Goal: Task Accomplishment & Management: Use online tool/utility

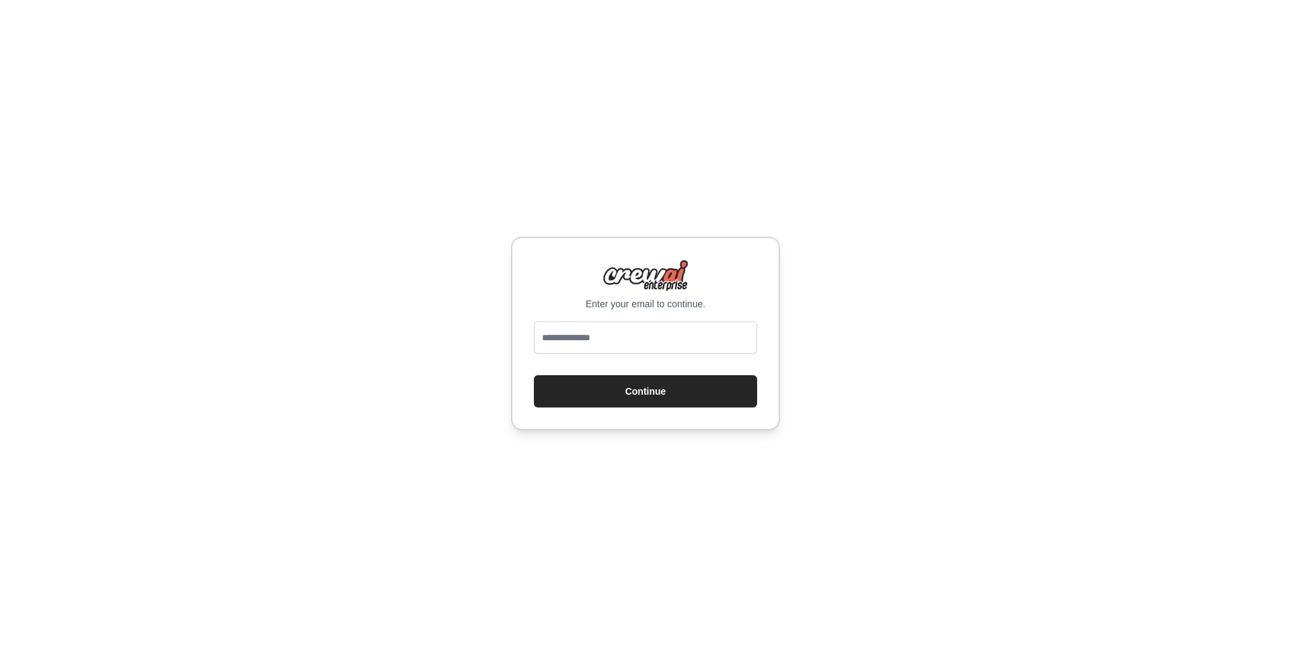
click at [646, 308] on p "Enter your email to continue." at bounding box center [645, 303] width 223 height 13
click at [651, 328] on input "email" at bounding box center [645, 337] width 223 height 32
type input "**********"
click at [657, 401] on button "Continue" at bounding box center [645, 391] width 223 height 32
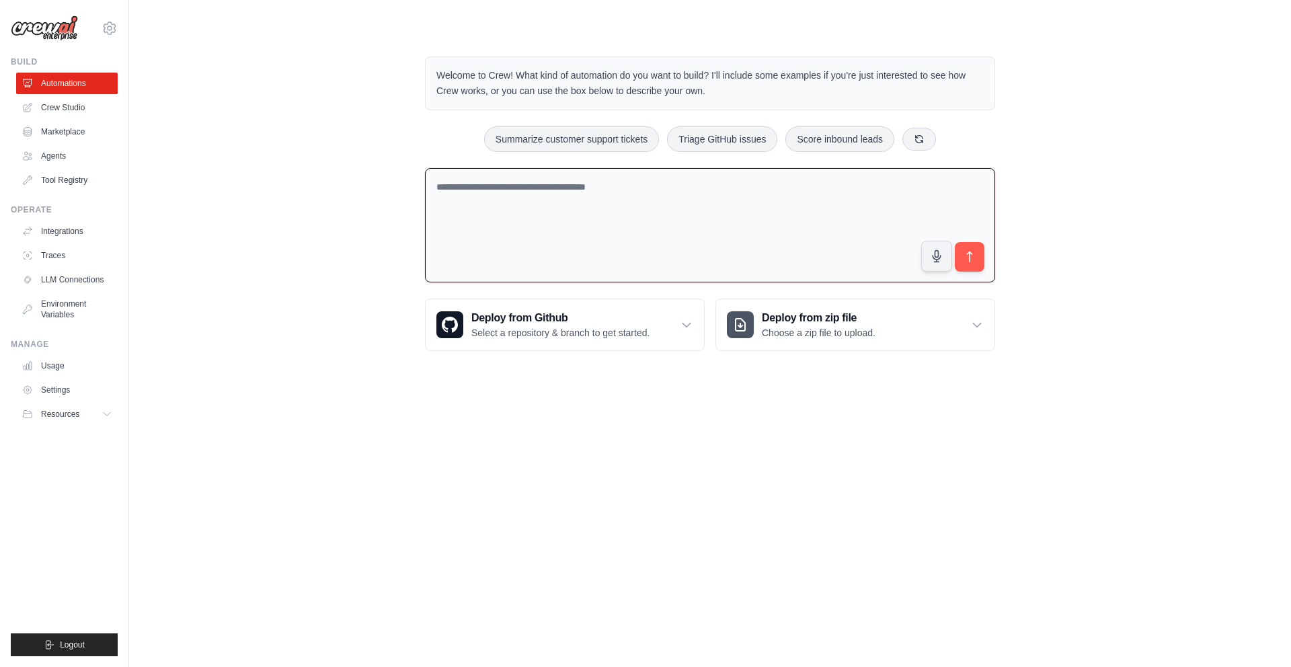
click at [580, 254] on textarea at bounding box center [710, 225] width 570 height 115
click at [325, 206] on div "Welcome to Crew! What kind of automation do you want to build? I'll include som…" at bounding box center [710, 203] width 1118 height 337
click at [533, 226] on textarea at bounding box center [710, 225] width 570 height 115
click at [319, 193] on div "Welcome to Crew! What kind of automation do you want to build? I'll include som…" at bounding box center [710, 203] width 1118 height 337
click at [459, 71] on p "Welcome to Crew! What kind of automation do you want to build? I'll include som…" at bounding box center [709, 83] width 547 height 31
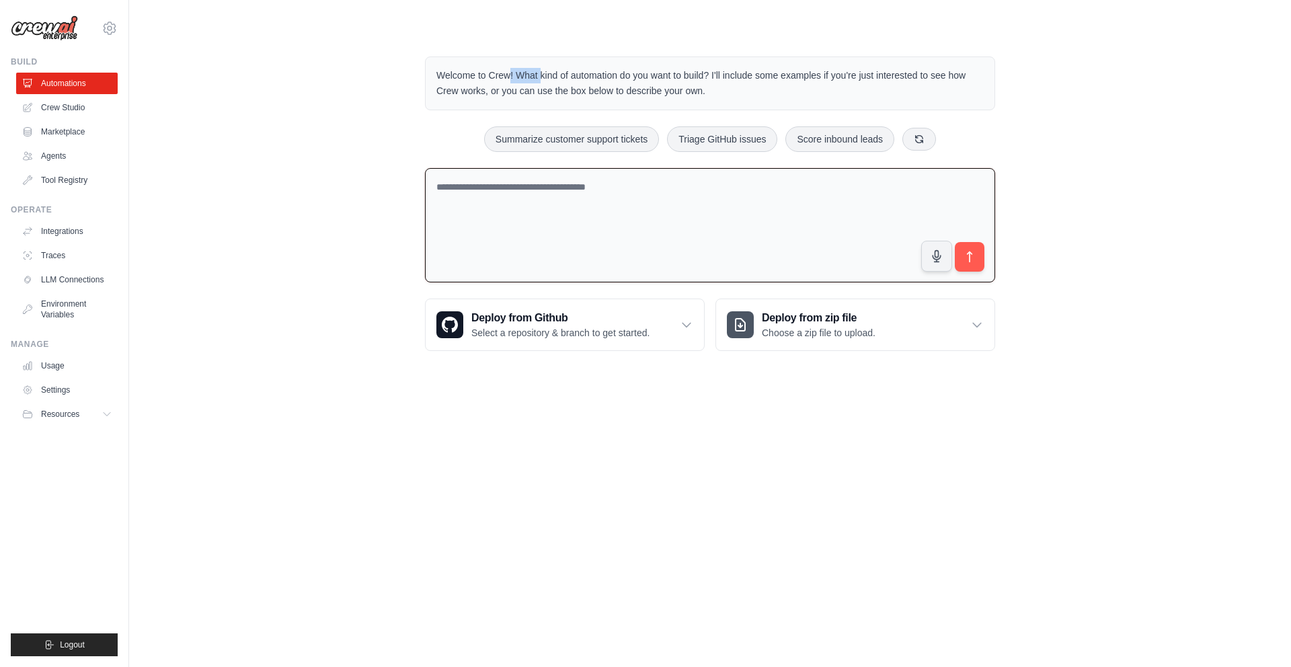
click at [460, 71] on p "Welcome to Crew! What kind of automation do you want to build? I'll include som…" at bounding box center [709, 83] width 547 height 31
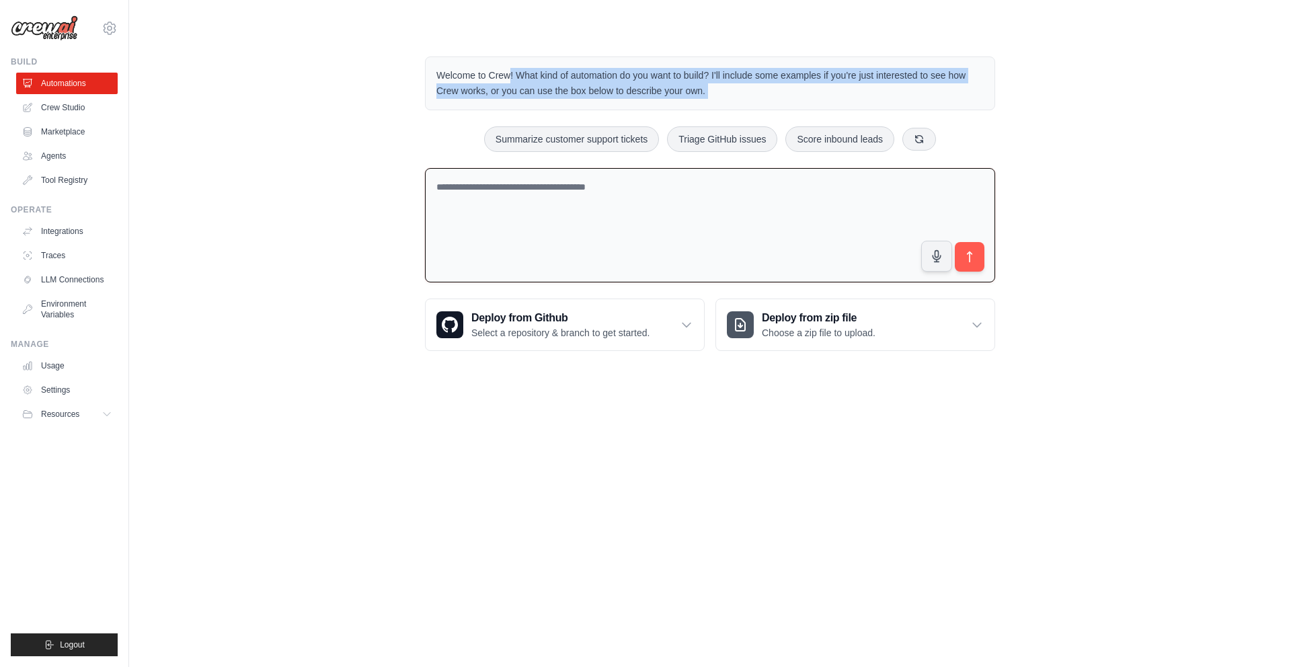
click at [460, 72] on p "Welcome to Crew! What kind of automation do you want to build? I'll include som…" at bounding box center [709, 83] width 547 height 31
click at [461, 73] on p "Welcome to Crew! What kind of automation do you want to build? I'll include som…" at bounding box center [709, 83] width 547 height 31
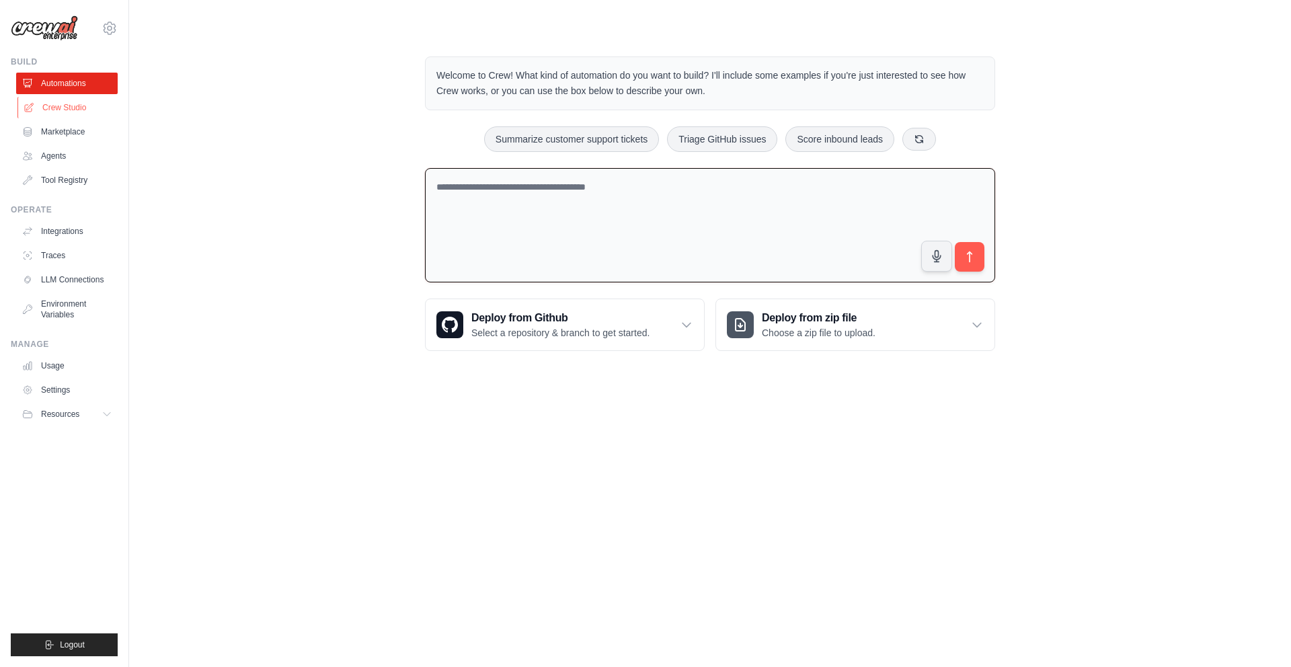
click at [79, 114] on link "Crew Studio" at bounding box center [67, 108] width 101 height 22
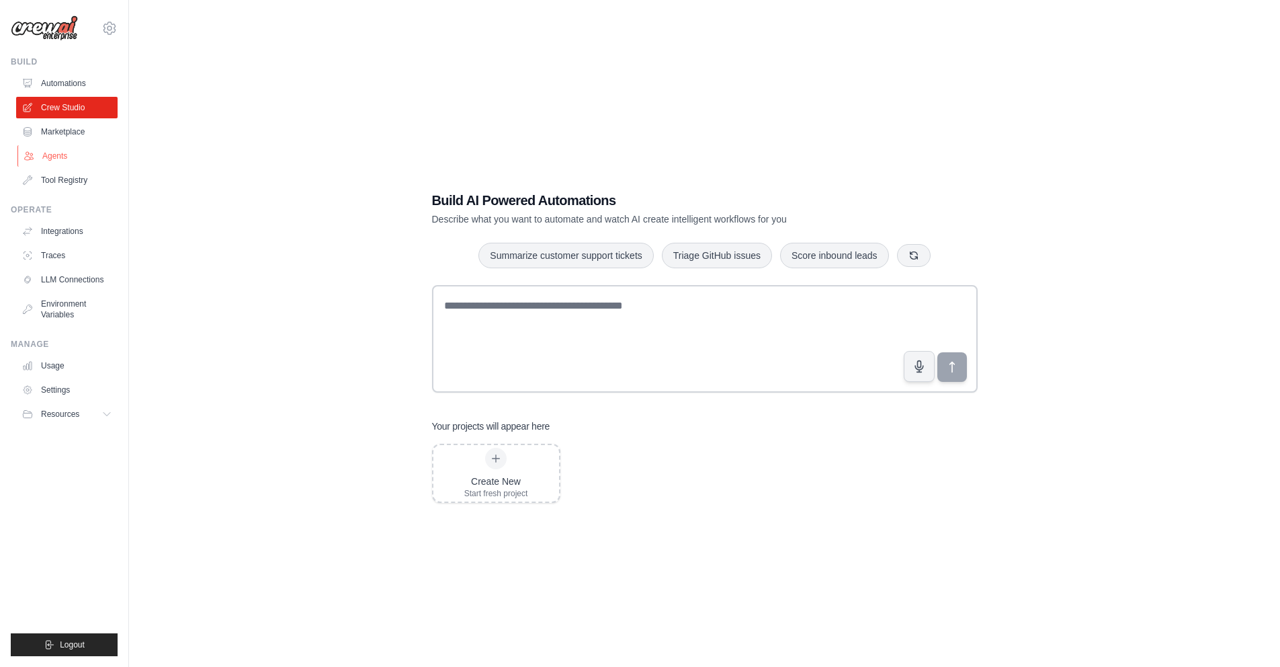
click at [78, 155] on link "Agents" at bounding box center [67, 156] width 101 height 22
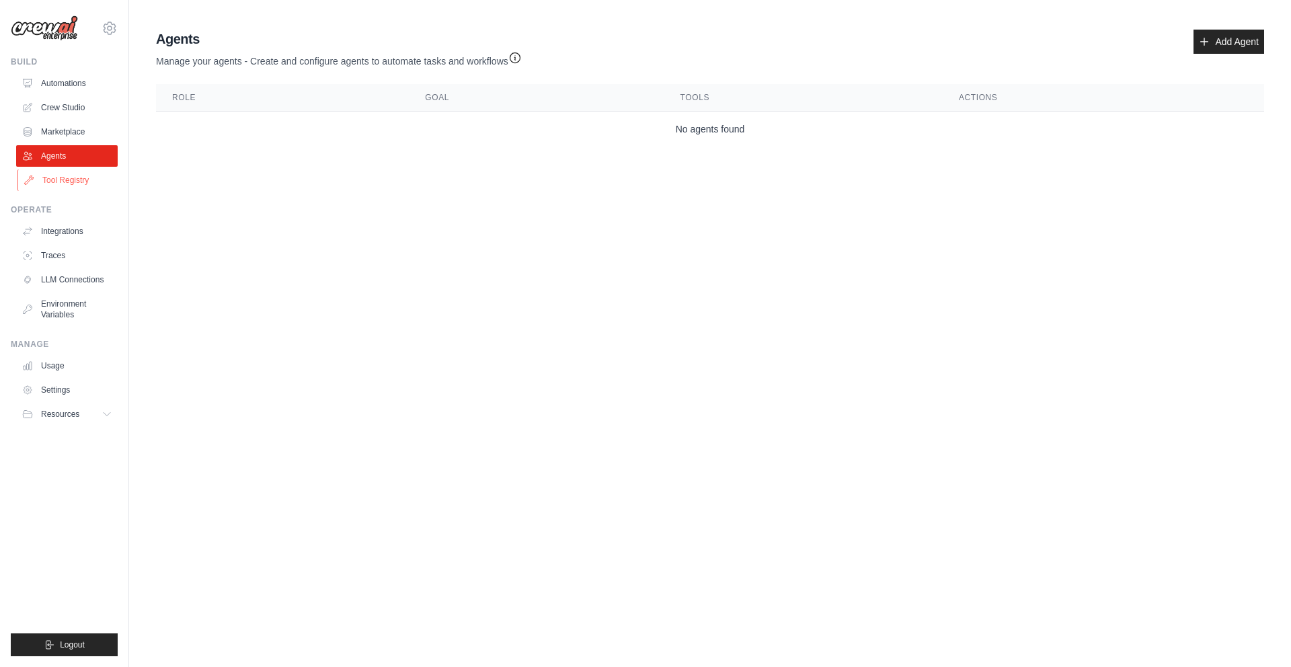
click at [77, 169] on link "Tool Registry" at bounding box center [67, 180] width 101 height 22
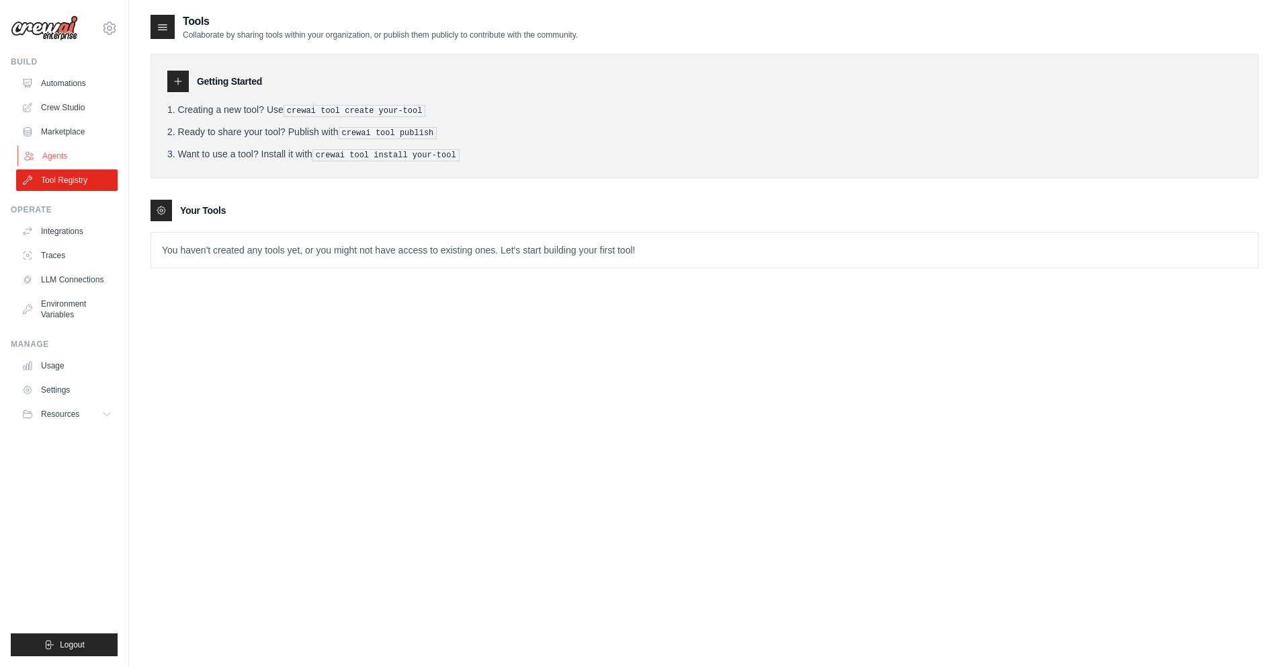
click at [75, 155] on link "Agents" at bounding box center [67, 156] width 101 height 22
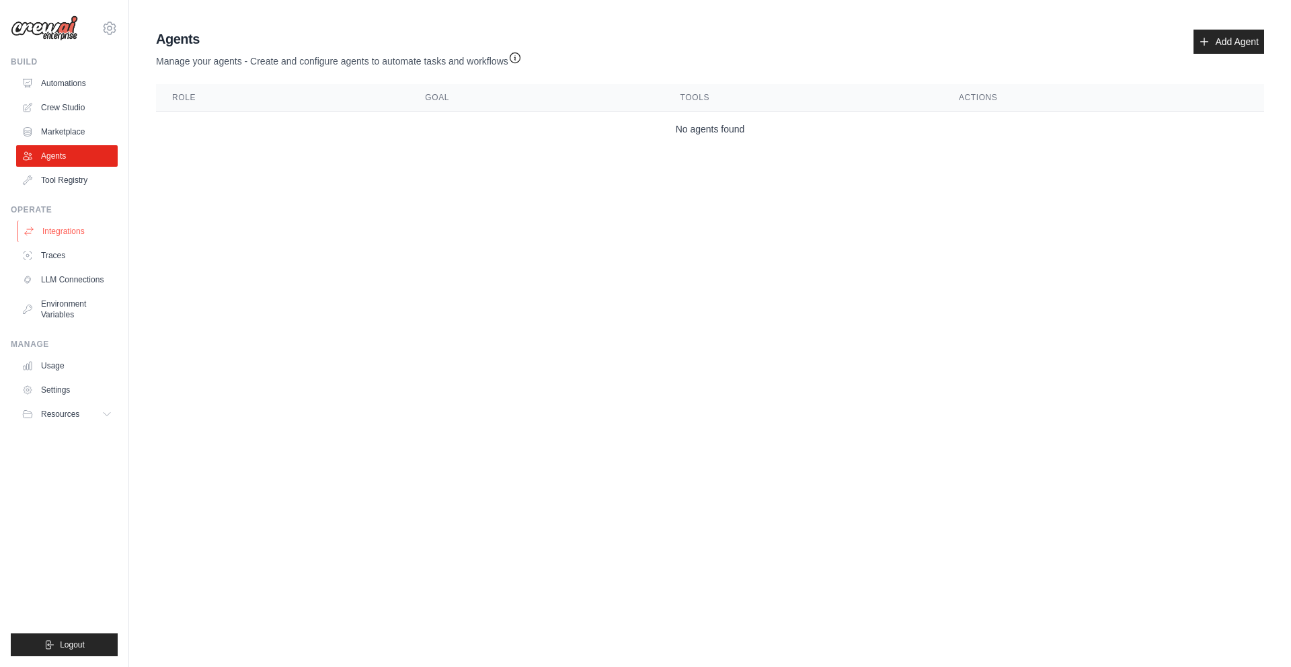
click at [83, 224] on link "Integrations" at bounding box center [67, 231] width 101 height 22
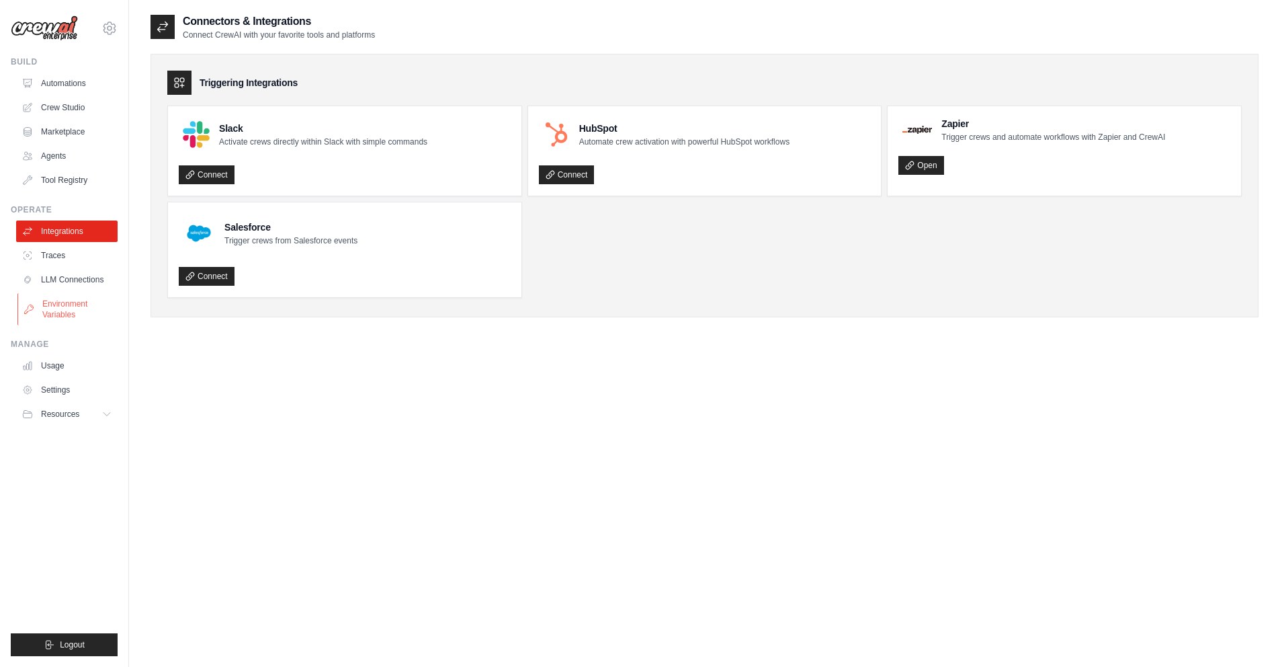
click at [56, 324] on link "Environment Variables" at bounding box center [67, 309] width 101 height 32
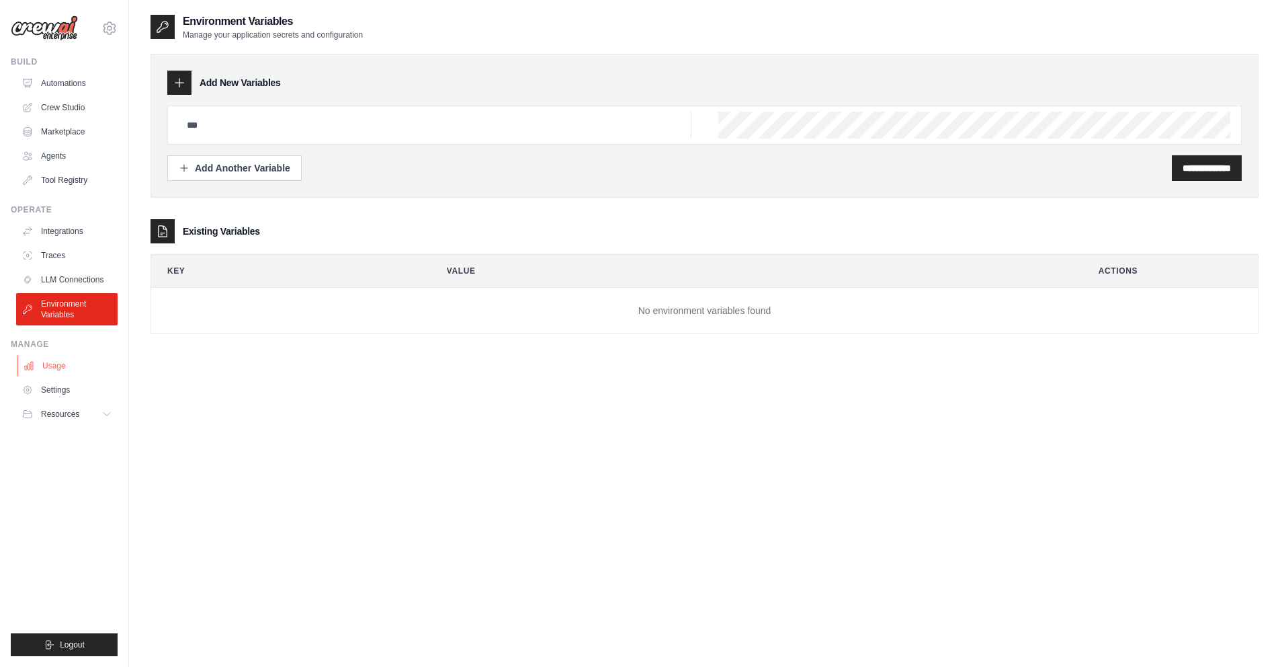
click at [62, 365] on link "Usage" at bounding box center [67, 366] width 101 height 22
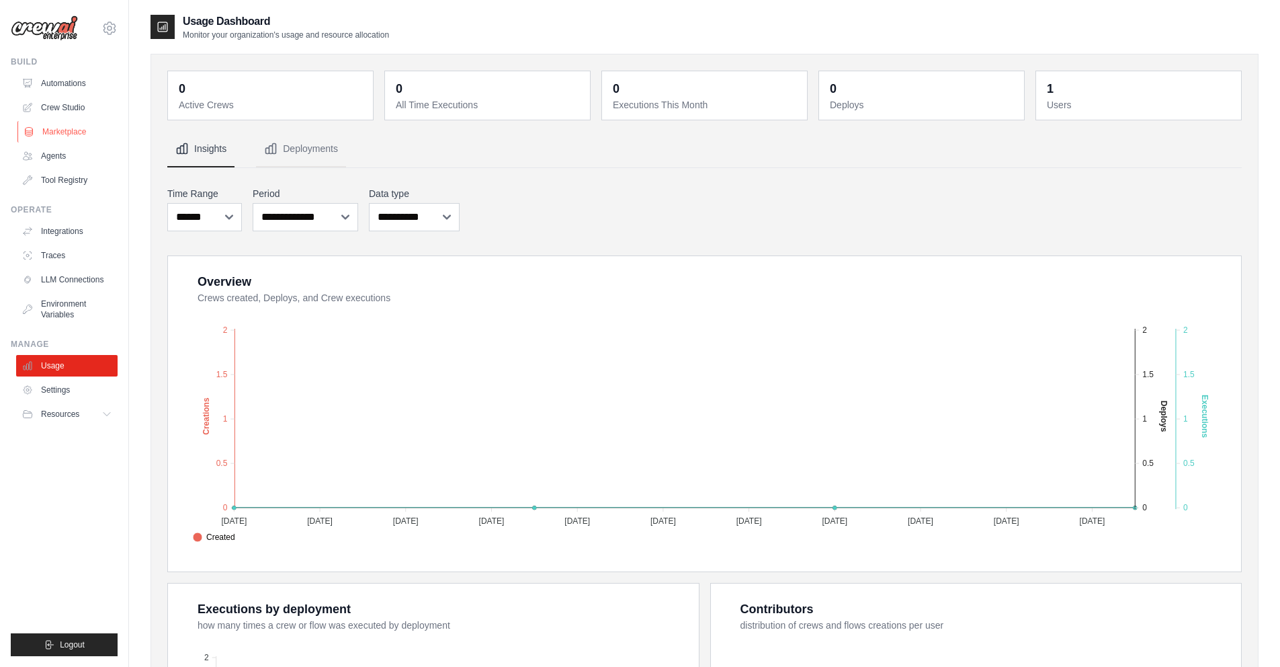
click at [93, 128] on link "Marketplace" at bounding box center [67, 132] width 101 height 22
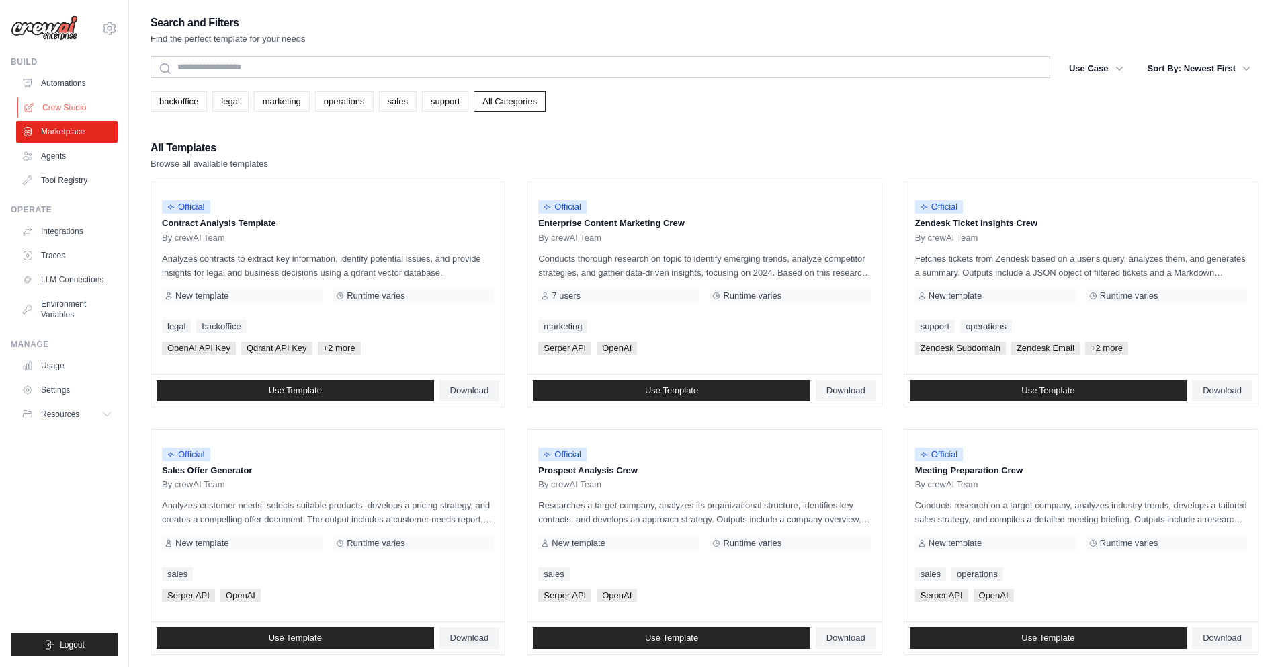
click at [94, 106] on link "Crew Studio" at bounding box center [67, 108] width 101 height 22
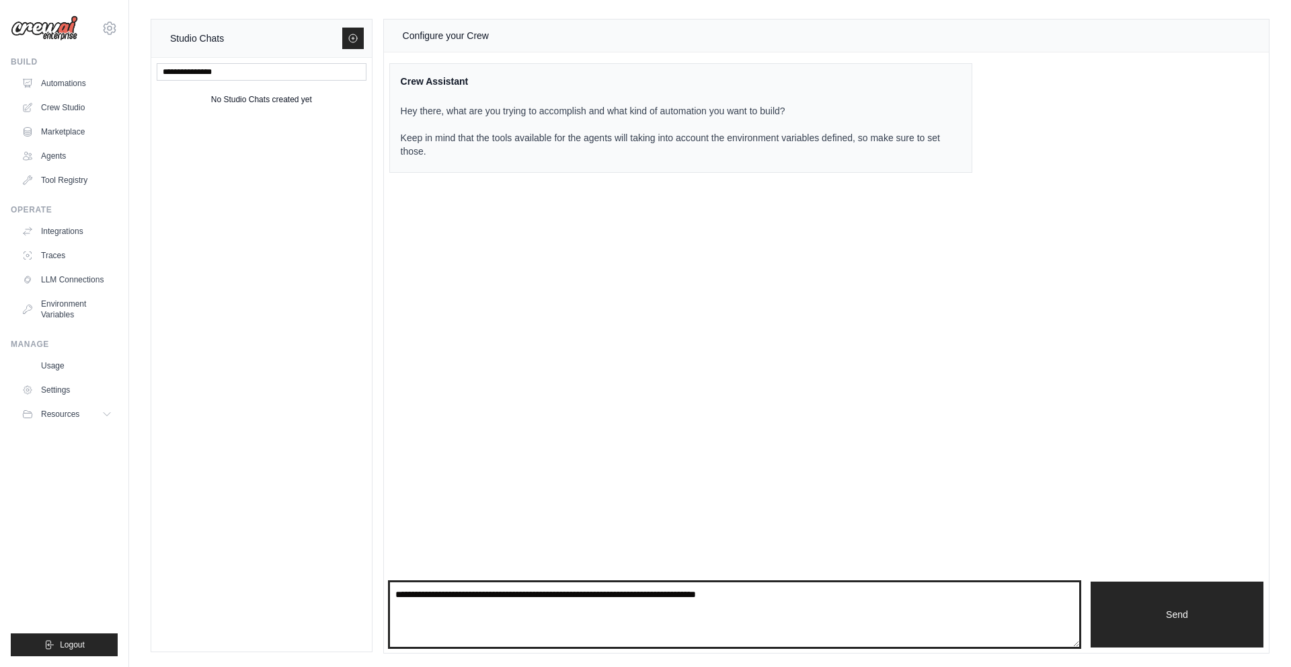
click at [573, 606] on textarea at bounding box center [734, 614] width 690 height 66
type textarea "**********"
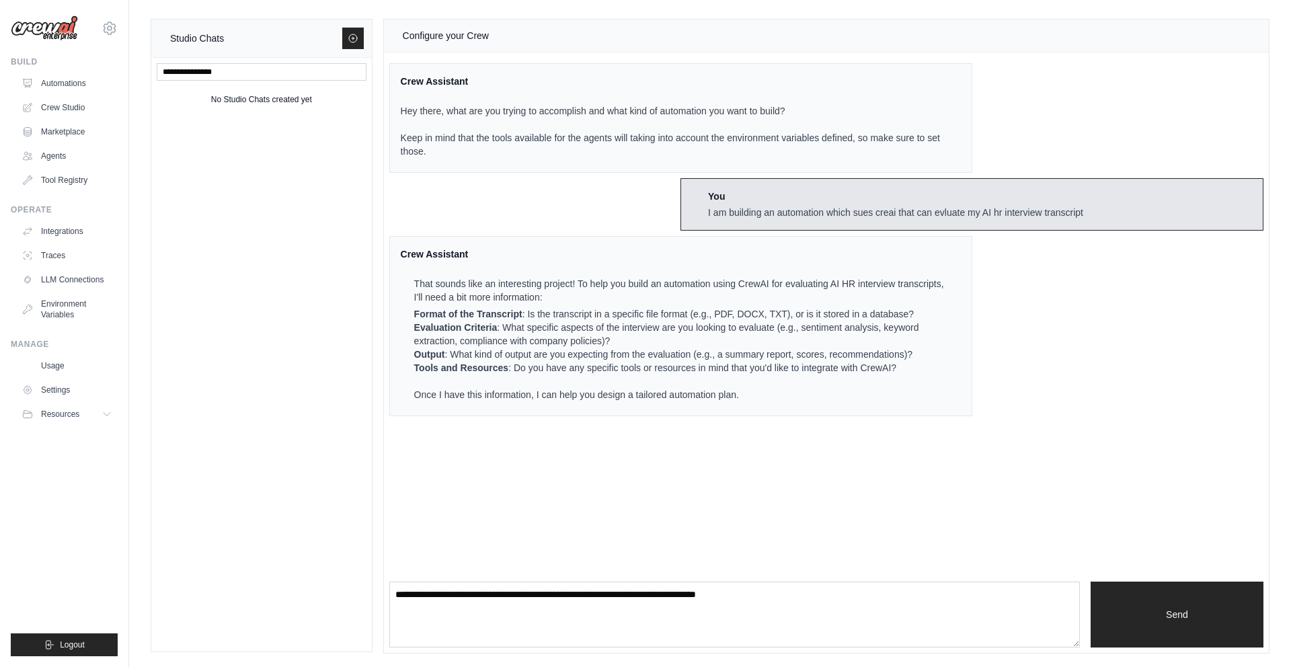
click at [776, 407] on div "Crew Assistant That sounds like an interesting project! To help you build an au…" at bounding box center [680, 326] width 583 height 180
click at [776, 406] on div "Crew Assistant That sounds like an interesting project! To help you build an au…" at bounding box center [680, 326] width 583 height 180
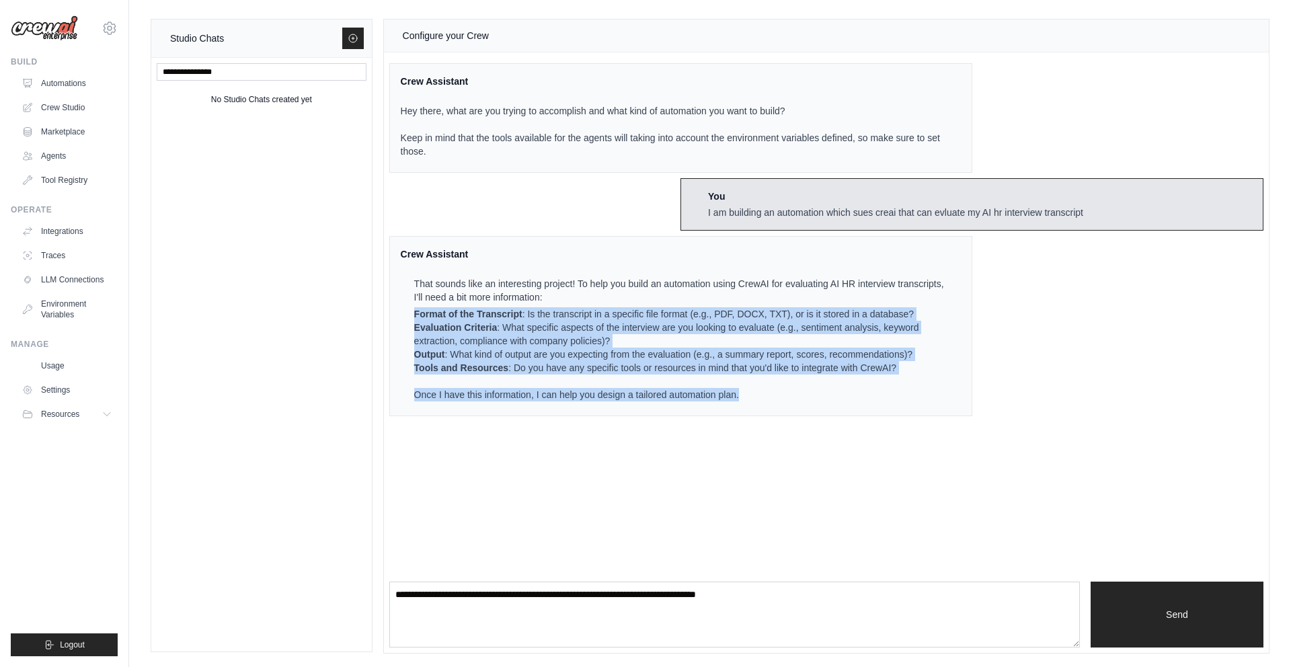
drag, startPoint x: 776, startPoint y: 406, endPoint x: 583, endPoint y: 302, distance: 218.9
click at [583, 302] on div "Crew Assistant That sounds like an interesting project! To help you build an au…" at bounding box center [680, 326] width 583 height 180
click at [583, 302] on p "That sounds like an interesting project! To help you build an automation using …" at bounding box center [679, 290] width 530 height 27
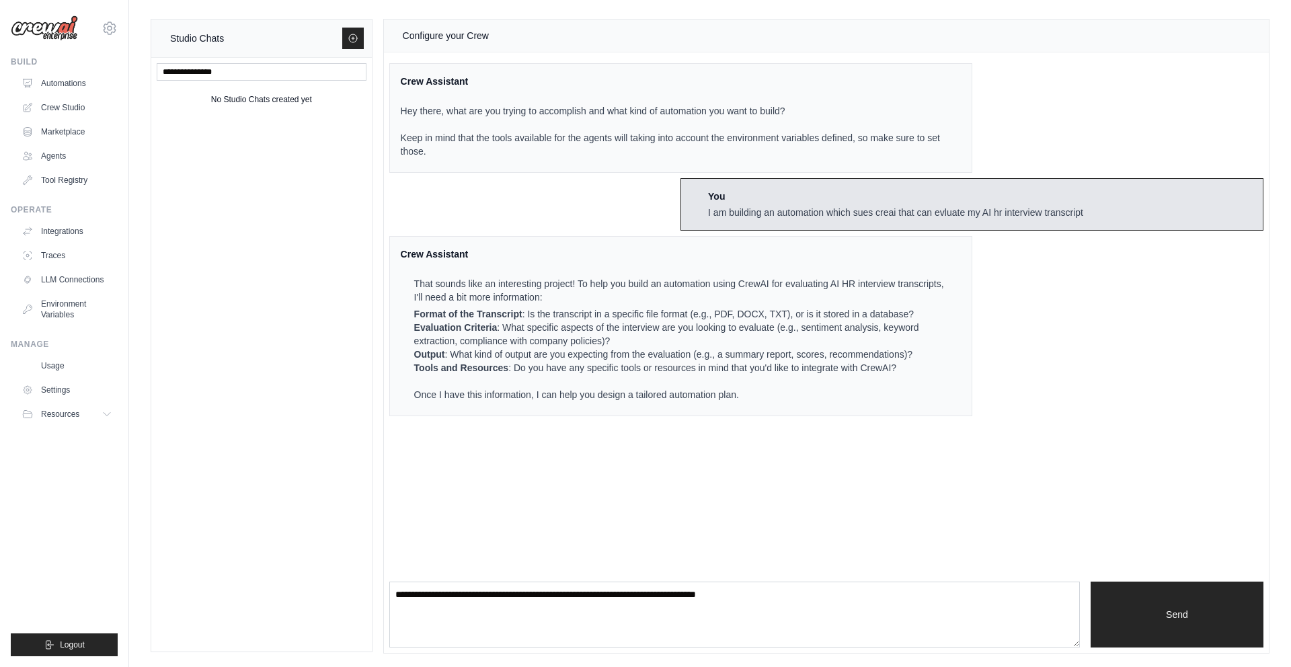
click at [591, 308] on li "Format of the Transcript : Is the transcript in a specific file format (e.g., P…" at bounding box center [679, 313] width 530 height 13
click at [602, 311] on li "Format of the Transcript : Is the transcript in a specific file format (e.g., P…" at bounding box center [679, 313] width 530 height 13
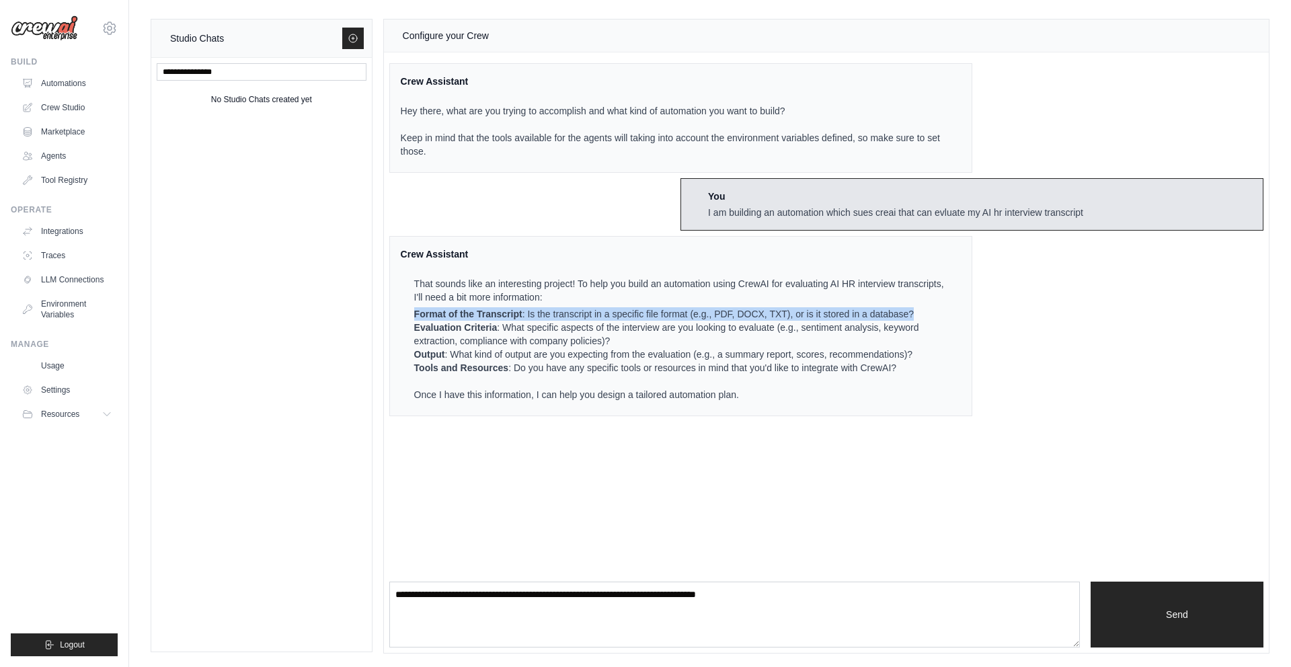
click at [602, 311] on li "Format of the Transcript : Is the transcript in a specific file format (e.g., P…" at bounding box center [679, 313] width 530 height 13
click at [618, 324] on li "Evaluation Criteria : What specific aspects of the interview are you looking to…" at bounding box center [679, 334] width 530 height 27
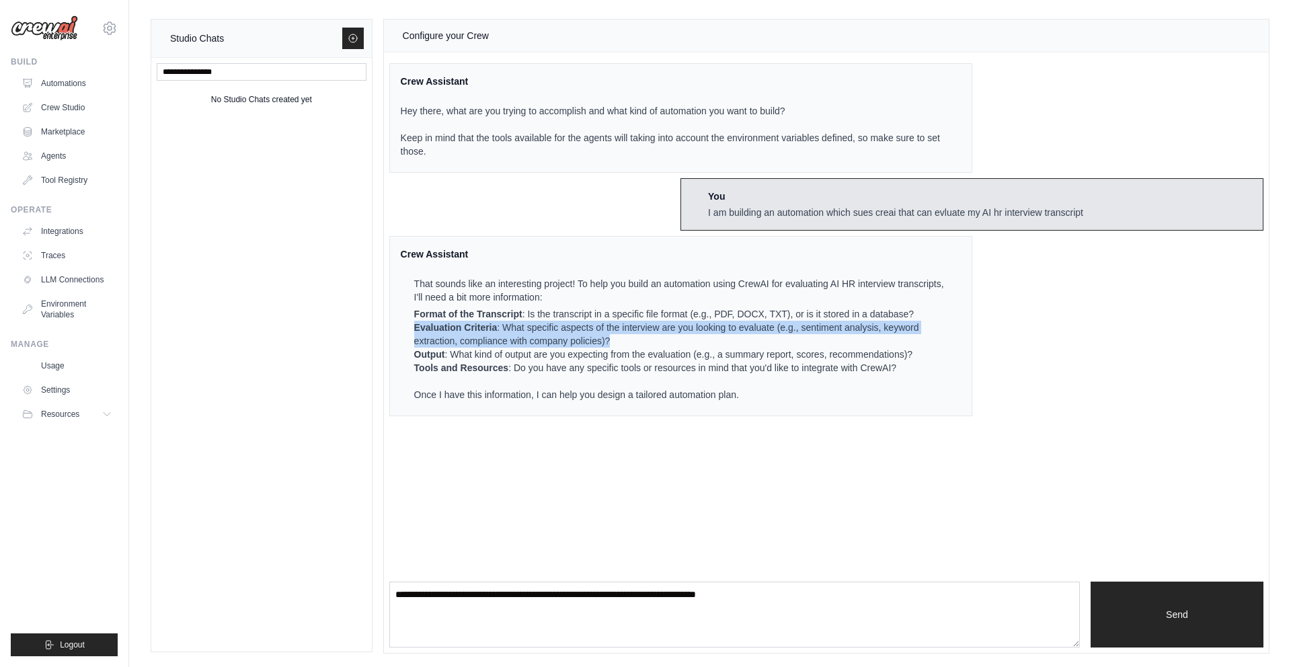
click at [618, 324] on li "Evaluation Criteria : What specific aspects of the interview are you looking to…" at bounding box center [679, 334] width 530 height 27
